Goal: Find specific page/section: Find specific page/section

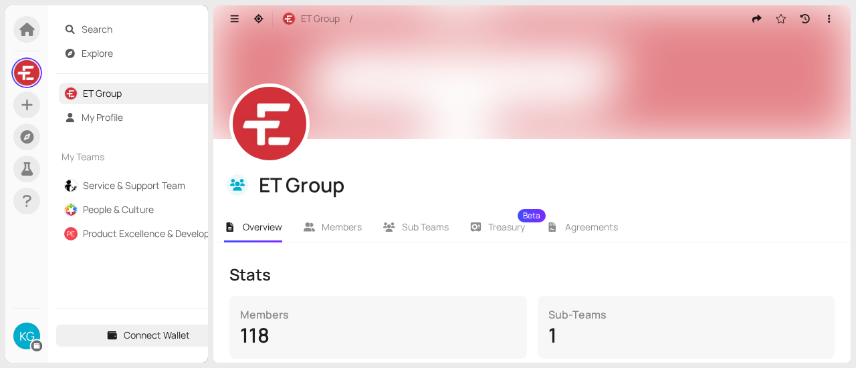
click at [103, 188] on link "Service & Support Team" at bounding box center [134, 185] width 102 height 13
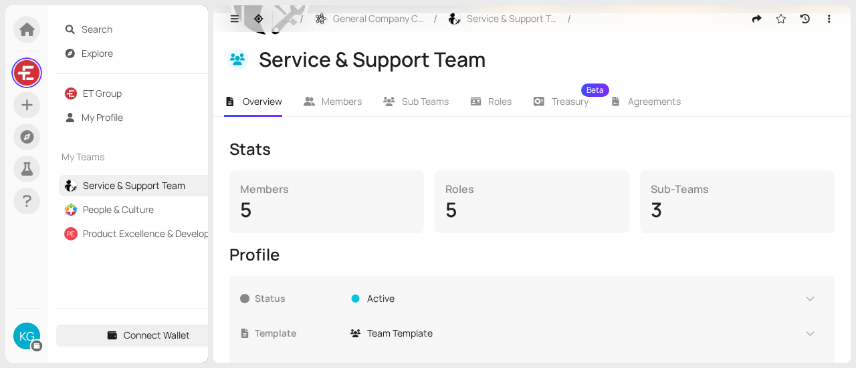
scroll to position [134, 0]
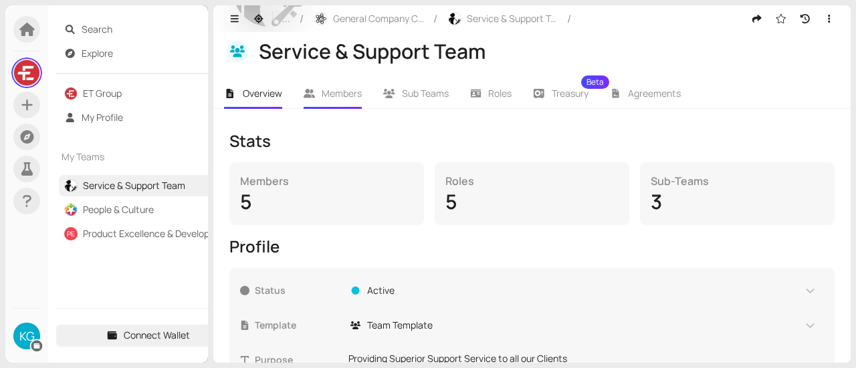
click at [350, 98] on span "Members" at bounding box center [342, 93] width 40 height 13
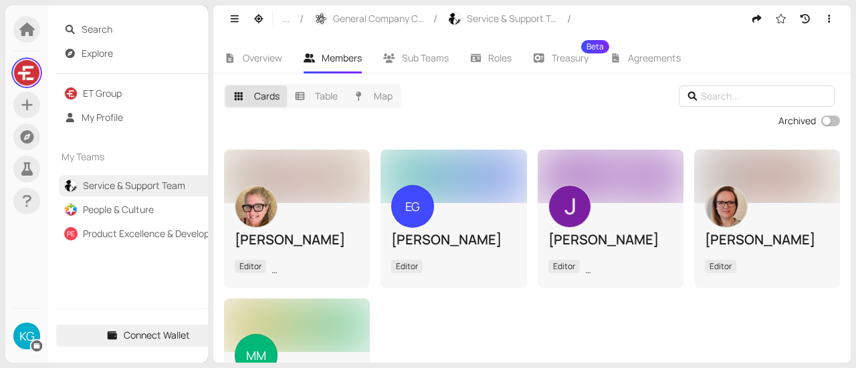
scroll to position [67, 0]
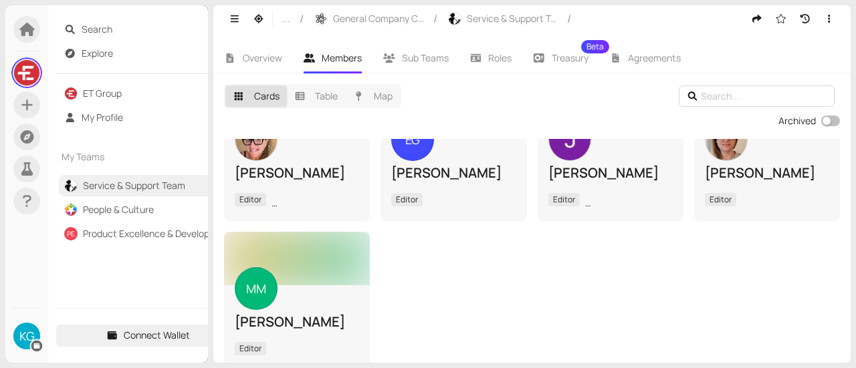
click at [720, 94] on input "text" at bounding box center [758, 96] width 115 height 15
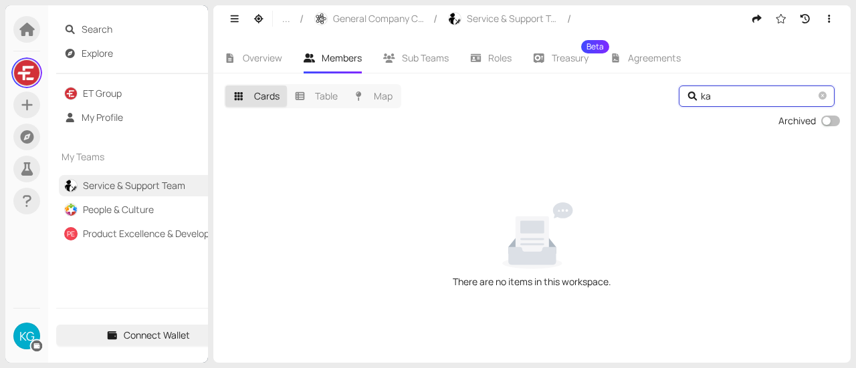
scroll to position [0, 0]
type input "ka"
click at [449, 61] on li "Sub Teams" at bounding box center [415, 58] width 87 height 31
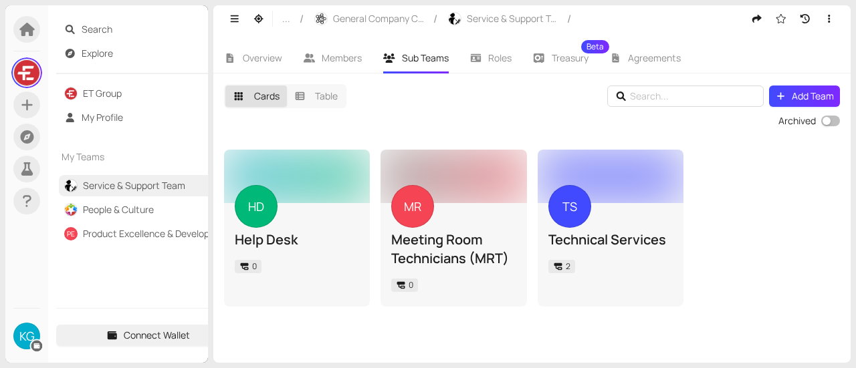
click at [297, 233] on div "Help Desk" at bounding box center [297, 240] width 124 height 19
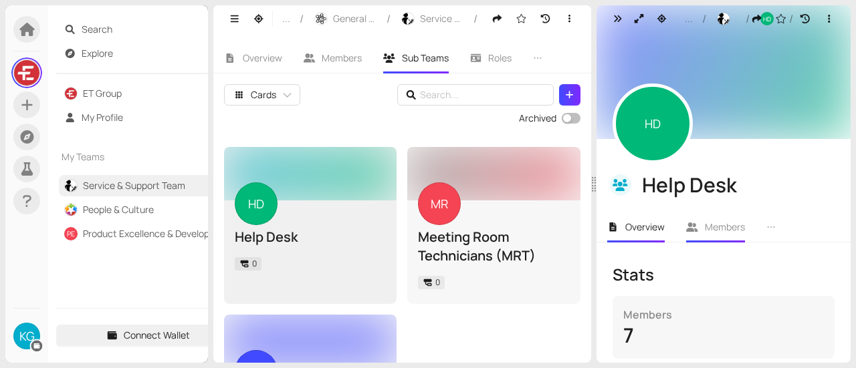
click at [738, 228] on span "Members" at bounding box center [725, 227] width 40 height 13
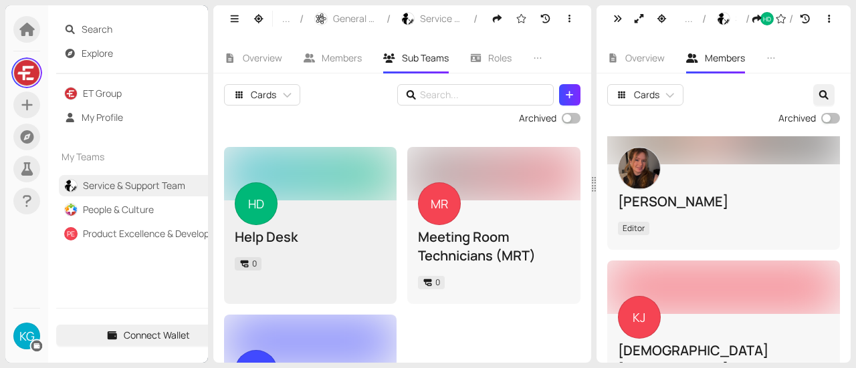
scroll to position [100, 0]
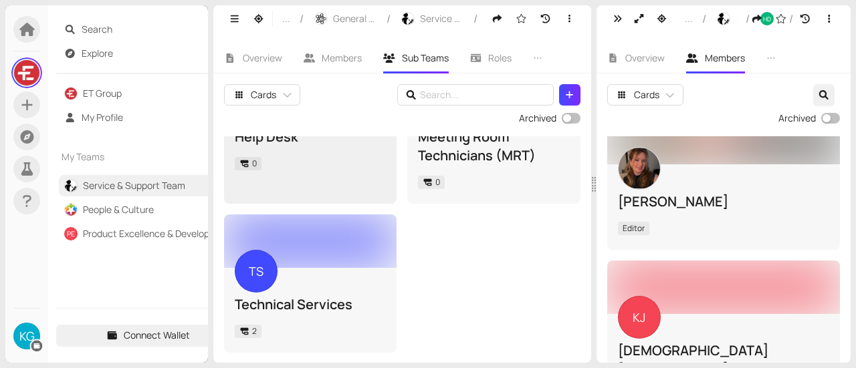
drag, startPoint x: 331, startPoint y: 277, endPoint x: 340, endPoint y: 277, distance: 8.7
click at [331, 278] on div "TS Technical Services 2" at bounding box center [310, 310] width 151 height 64
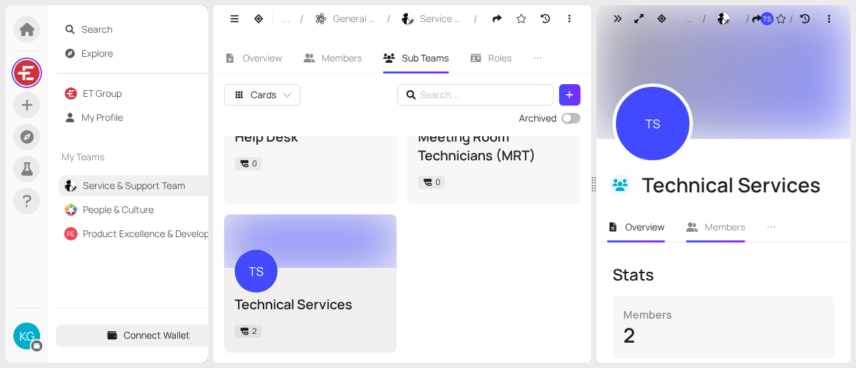
click at [705, 231] on span "Members" at bounding box center [725, 227] width 40 height 13
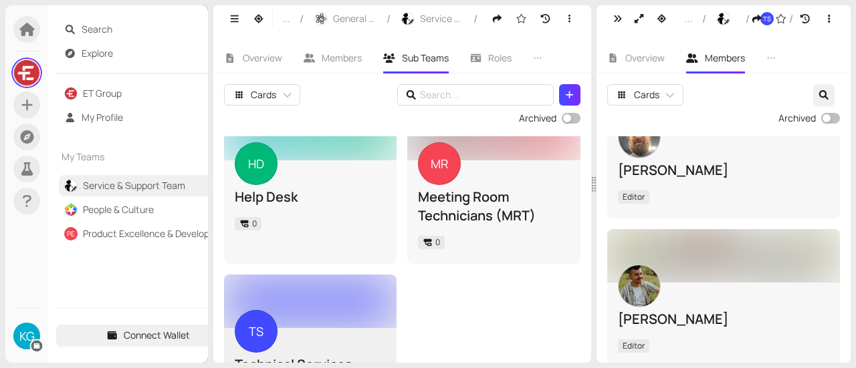
scroll to position [67, 0]
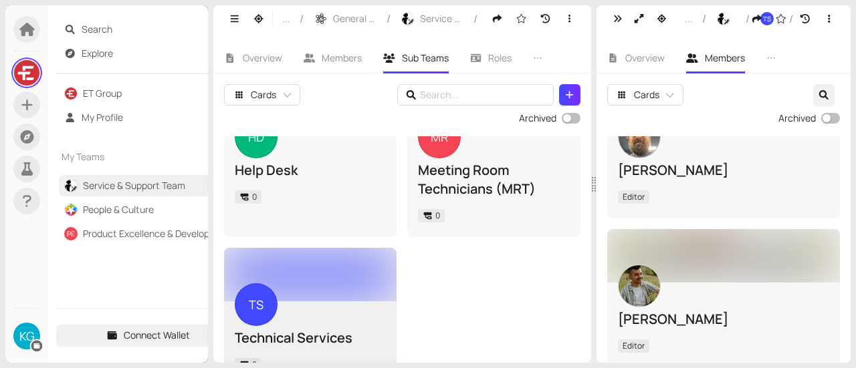
click at [104, 33] on span "Search" at bounding box center [157, 29] width 151 height 21
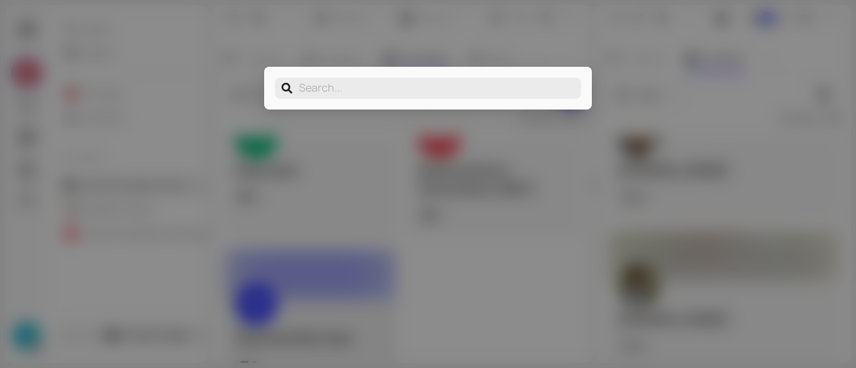
click at [308, 89] on input "text" at bounding box center [434, 88] width 271 height 21
drag, startPoint x: 201, startPoint y: 150, endPoint x: 177, endPoint y: 157, distance: 25.2
click at [201, 150] on div "Search your organization..." at bounding box center [428, 184] width 856 height 368
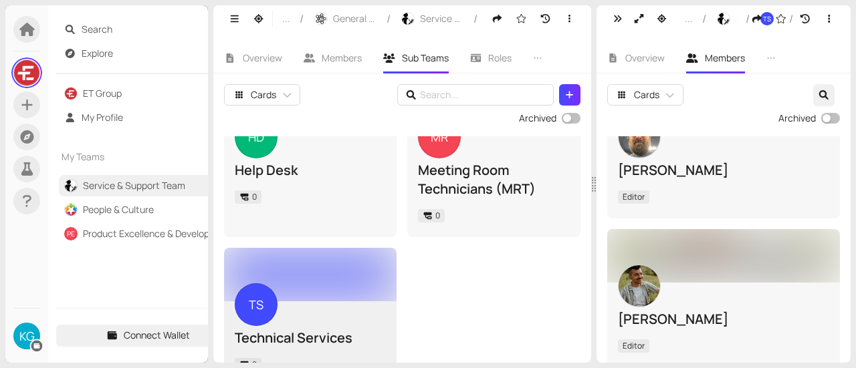
click at [113, 54] on link "Explore" at bounding box center [97, 53] width 31 height 13
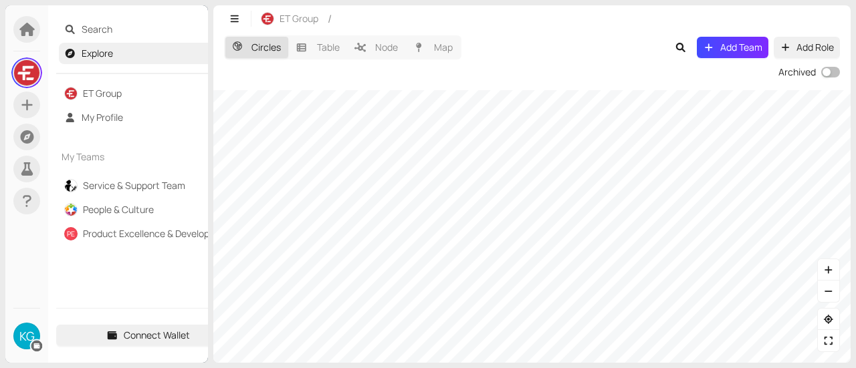
click at [647, 368] on html "KG Search Explore ET Group My Profile My Teams Service & Support Team People & …" at bounding box center [428, 184] width 856 height 368
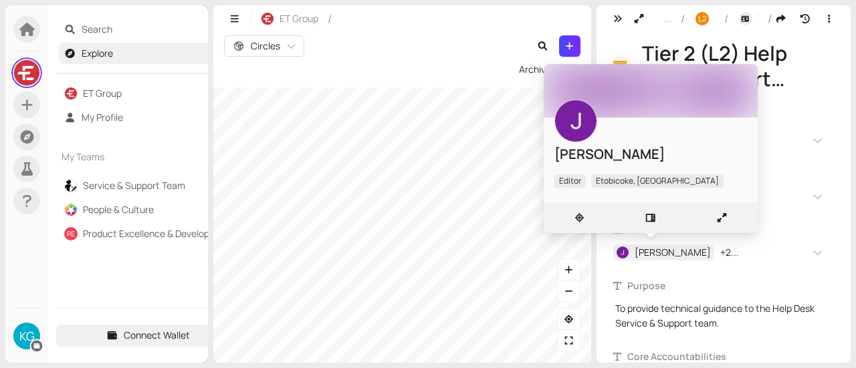
click at [668, 252] on span "[PERSON_NAME]" at bounding box center [673, 252] width 76 height 15
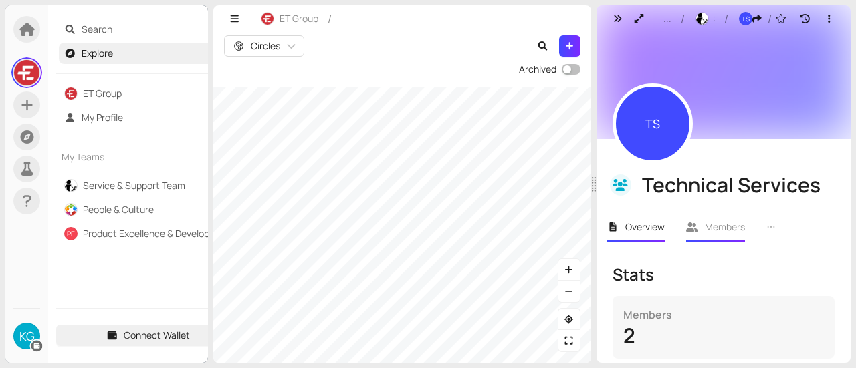
click at [709, 223] on span "Members" at bounding box center [725, 227] width 40 height 13
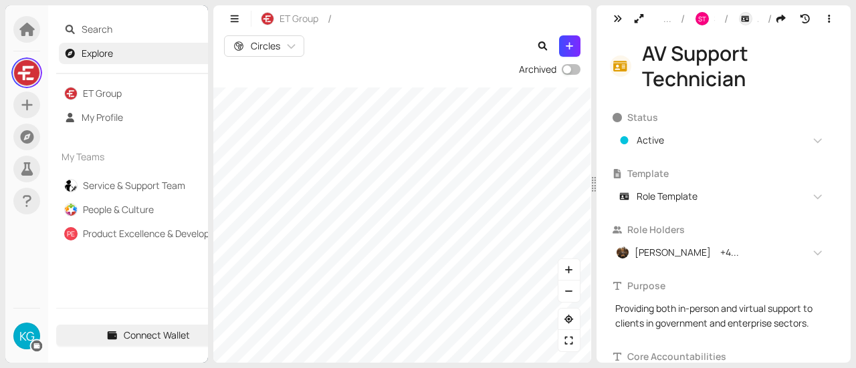
click at [695, 260] on span "[PERSON_NAME]" at bounding box center [663, 253] width 100 height 16
click at [682, 255] on span "[PERSON_NAME]" at bounding box center [673, 252] width 76 height 15
click at [656, 255] on span "[PERSON_NAME]" at bounding box center [673, 252] width 76 height 15
click at [690, 259] on span "[PERSON_NAME]" at bounding box center [663, 253] width 100 height 16
click at [111, 33] on span "Search" at bounding box center [157, 29] width 151 height 21
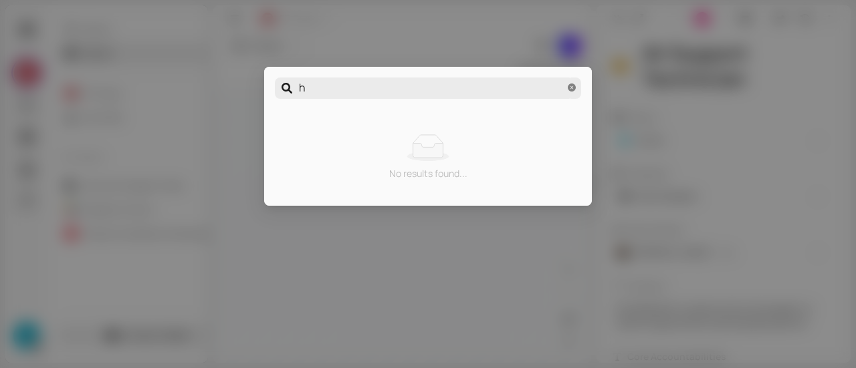
type input "h"
type input "ha"
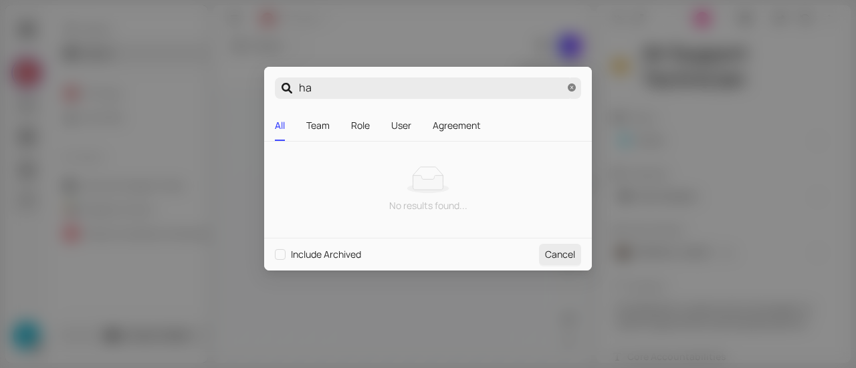
type input "har"
type input "harm"
type input "harma"
type input "[PERSON_NAME]"
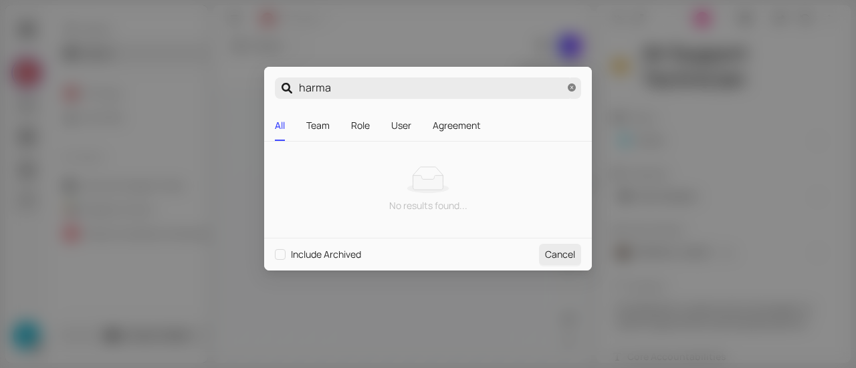
type input "[PERSON_NAME]"
